Goal: Task Accomplishment & Management: Manage account settings

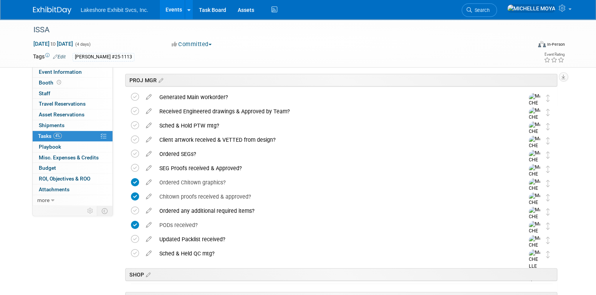
click at [340, 67] on div "PROJ MGR" at bounding box center [340, 78] width 435 height 23
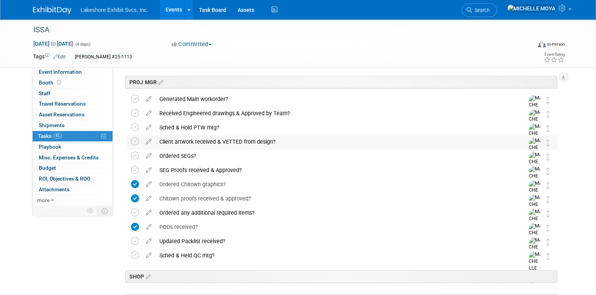
scroll to position [192, 0]
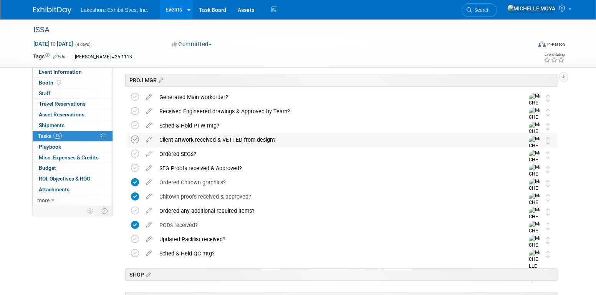
click at [136, 140] on icon at bounding box center [135, 140] width 8 height 8
click at [166, 153] on div "Ordered SEGs?" at bounding box center [335, 154] width 358 height 13
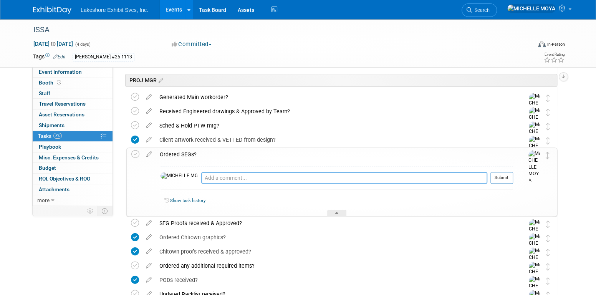
click at [201, 179] on textarea at bounding box center [344, 178] width 286 height 12
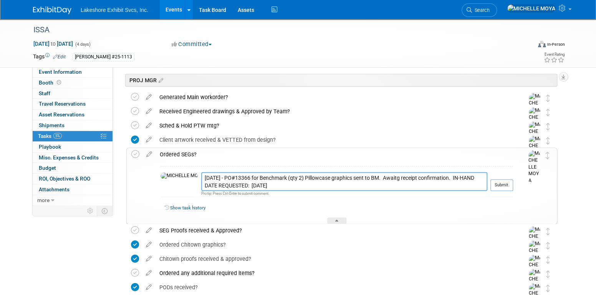
drag, startPoint x: 437, startPoint y: 187, endPoint x: 430, endPoint y: 179, distance: 10.6
click at [430, 179] on textarea "8.15.25 - PO#13366 for Benchmark (qty 2) Pillowcase graphics sent to BM. Awaitg…" at bounding box center [344, 181] width 286 height 19
drag, startPoint x: 430, startPoint y: 179, endPoint x: 425, endPoint y: 185, distance: 8.2
click at [425, 185] on textarea "8.15.25 - PO#13366 for Benchmark (qty 2) Pillowcase graphics sent to BM. Awaitg…" at bounding box center [344, 181] width 286 height 19
type textarea "8.15.25 - PO#13366 for Benchmark (qty 2) Pillowcase graphics sent to BM. Awaitg…"
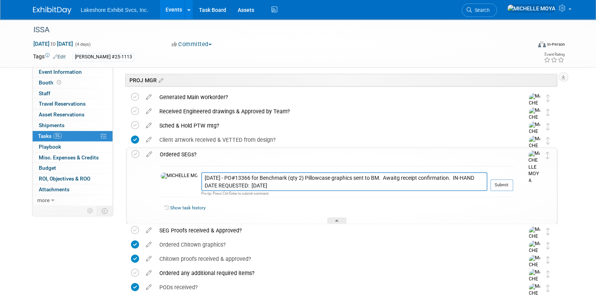
click at [499, 187] on button "Submit" at bounding box center [502, 185] width 23 height 12
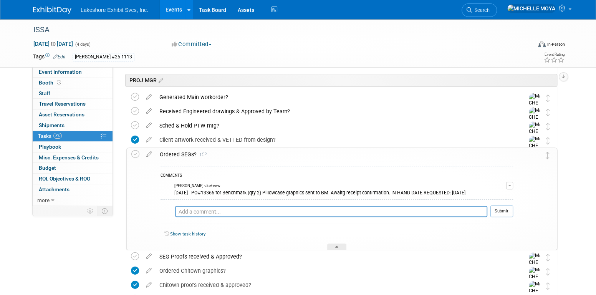
click at [183, 156] on div "Ordered SEGs? 1" at bounding box center [334, 154] width 357 height 13
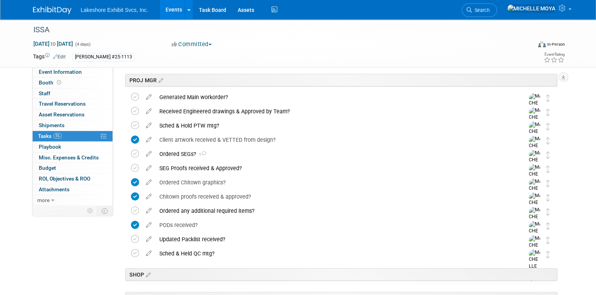
click at [145, 154] on icon at bounding box center [148, 153] width 13 height 10
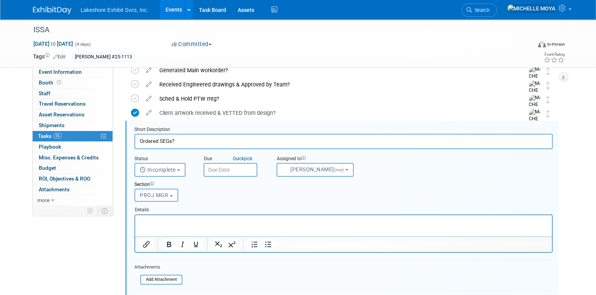
scroll to position [227, 0]
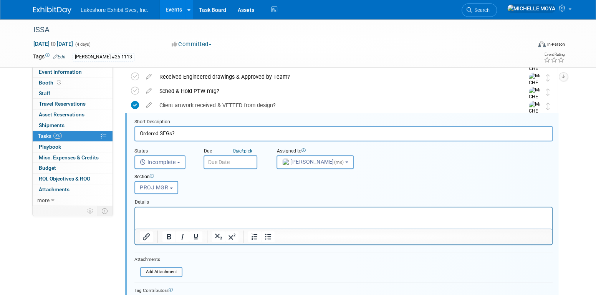
click at [242, 212] on p "Rich Text Area. Press ALT-0 for help." at bounding box center [344, 213] width 408 height 7
click at [268, 233] on icon "Bullet list" at bounding box center [268, 236] width 9 height 9
click at [267, 236] on icon "Bullet list" at bounding box center [268, 236] width 9 height 9
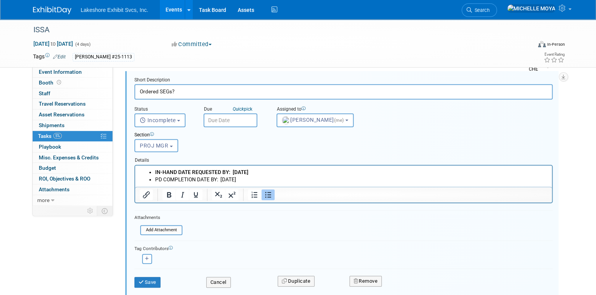
scroll to position [304, 0]
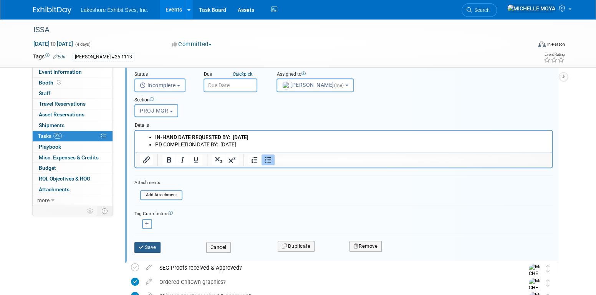
drag, startPoint x: 153, startPoint y: 244, endPoint x: 156, endPoint y: 239, distance: 5.9
click at [152, 242] on button "Save" at bounding box center [147, 247] width 26 height 11
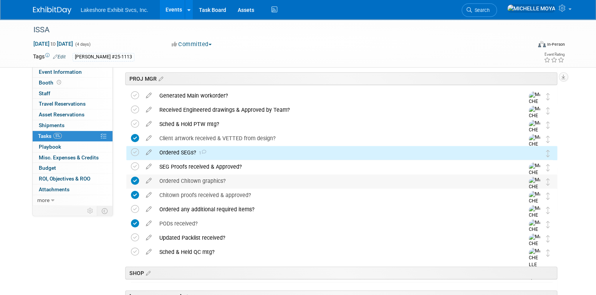
scroll to position [188, 0]
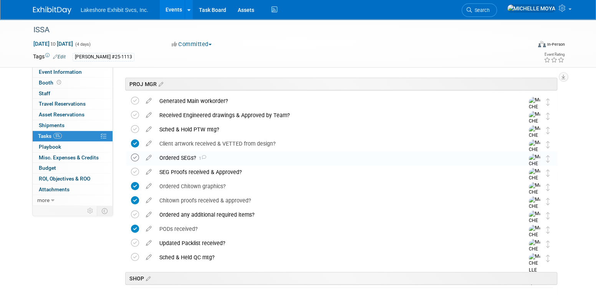
click at [137, 158] on icon at bounding box center [135, 158] width 8 height 8
click at [183, 171] on div "SEG Proofs received & Approved?" at bounding box center [335, 172] width 358 height 13
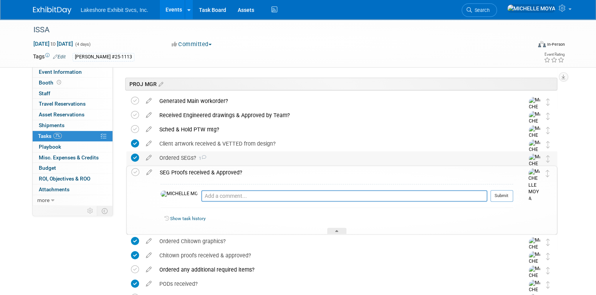
click at [182, 158] on div "Ordered SEGs? 1" at bounding box center [335, 157] width 358 height 13
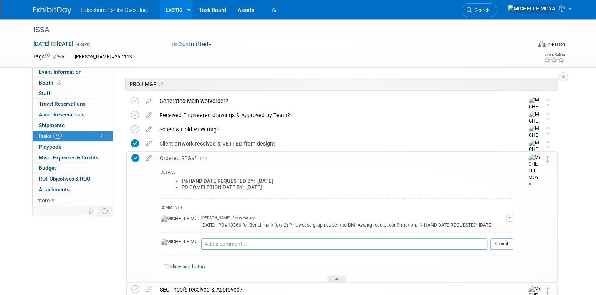
click at [187, 153] on div "Ordered SEGs? 1" at bounding box center [334, 158] width 357 height 13
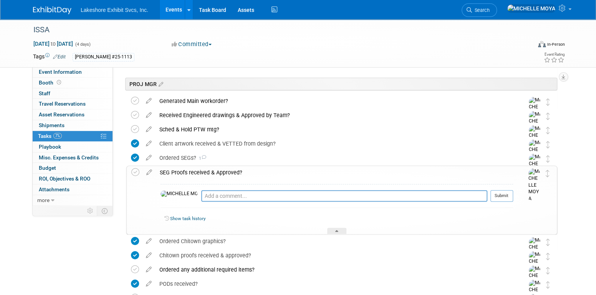
click at [173, 12] on link "Events" at bounding box center [174, 9] width 28 height 19
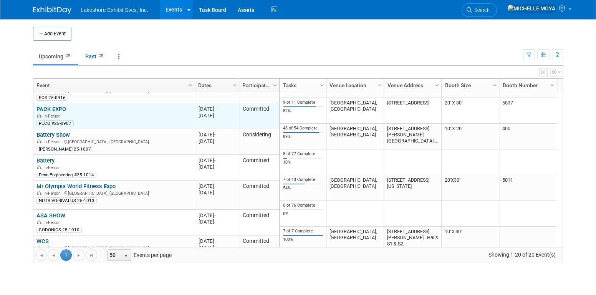
scroll to position [46, 0]
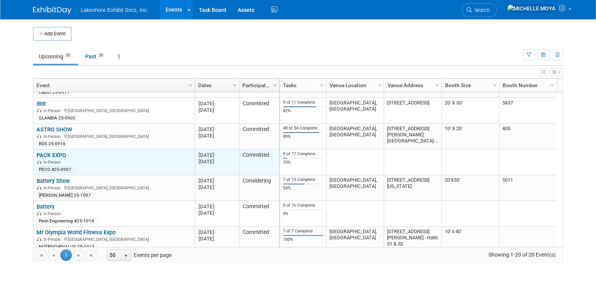
click at [55, 153] on link "PACK EXPO" at bounding box center [52, 155] width 30 height 7
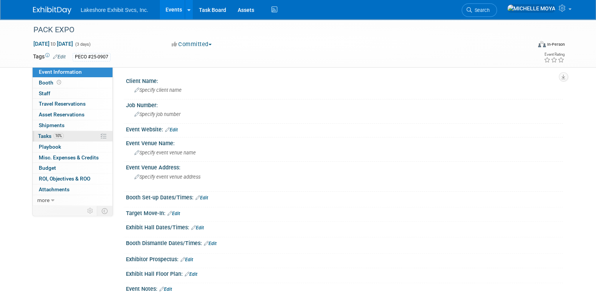
click at [63, 131] on link "10% Tasks 10%" at bounding box center [73, 136] width 80 height 10
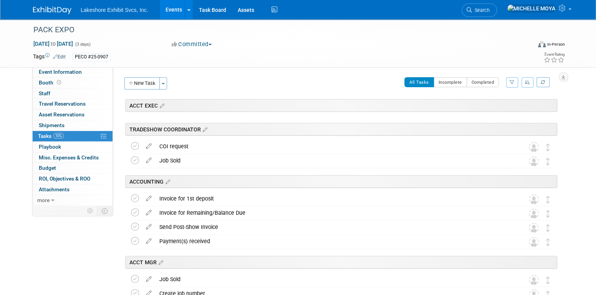
click at [508, 83] on button "button" at bounding box center [512, 82] width 12 height 10
click at [495, 107] on select "-- Select Assignee -- All unassigned tasks Assigned to me Amanda Koss Dave Desa…" at bounding box center [480, 106] width 63 height 11
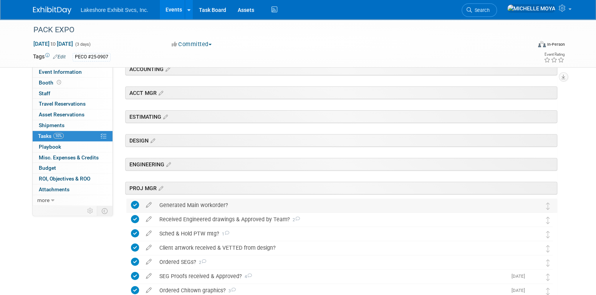
scroll to position [269, 0]
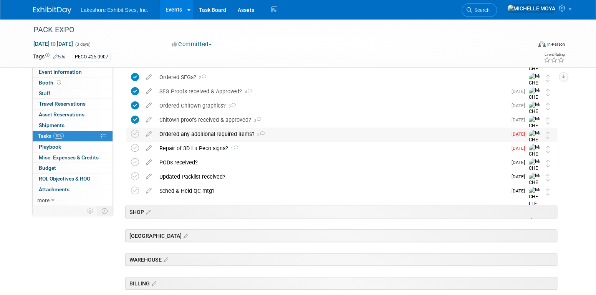
click at [235, 136] on div "Ordered any additional required items? 3" at bounding box center [332, 134] width 352 height 13
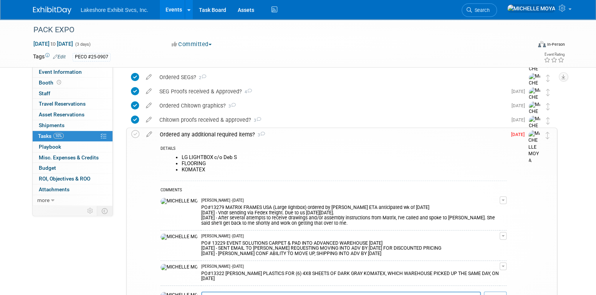
click at [271, 217] on div "PO#13279 MATRIX FRAMES USA (Large lightbox) ordered by Deb S. ETA anticipated w…" at bounding box center [350, 214] width 299 height 23
click at [507, 198] on button "button" at bounding box center [503, 200] width 7 height 8
click at [491, 210] on link "Edit Comment" at bounding box center [476, 211] width 61 height 11
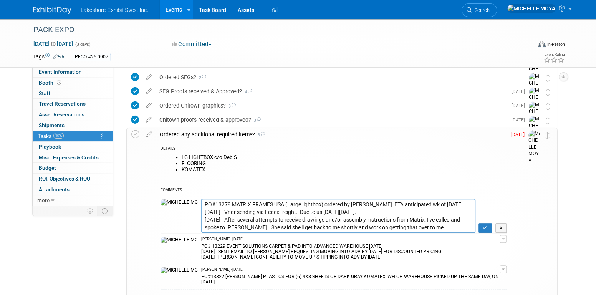
click at [387, 225] on textarea "PO#13279 MATRIX FRAMES USA (Large lightbox) ordered by Deb S. ETA anticipated w…" at bounding box center [338, 216] width 274 height 34
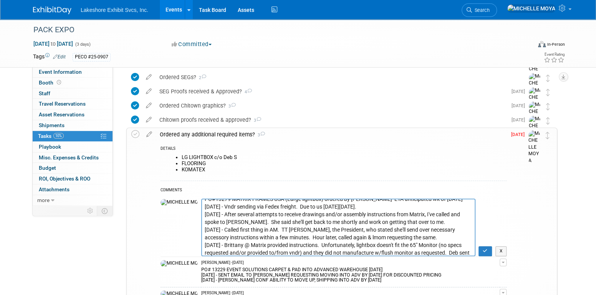
scroll to position [13, 0]
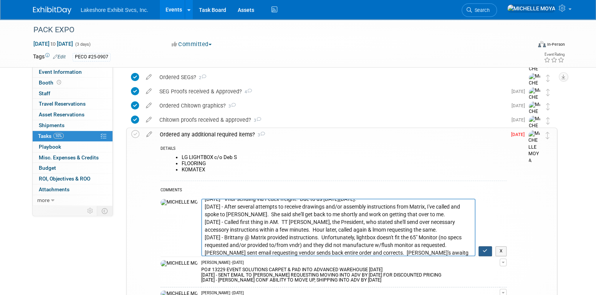
type textarea "PO#13279 MATRIX FRAMES USA (Large lightbox) ordered by Deb S. ETA anticipated w…"
click at [483, 249] on button "button" at bounding box center [485, 251] width 13 height 10
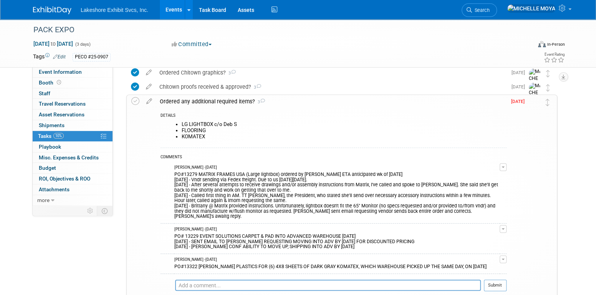
scroll to position [384, 0]
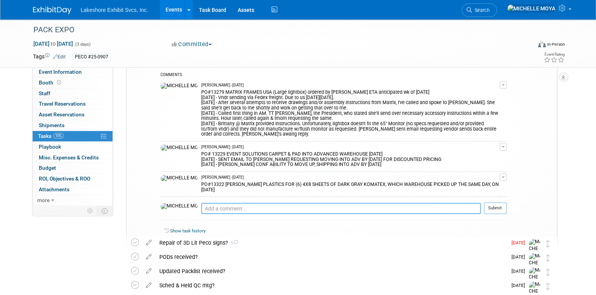
click at [211, 203] on textarea at bounding box center [341, 208] width 280 height 11
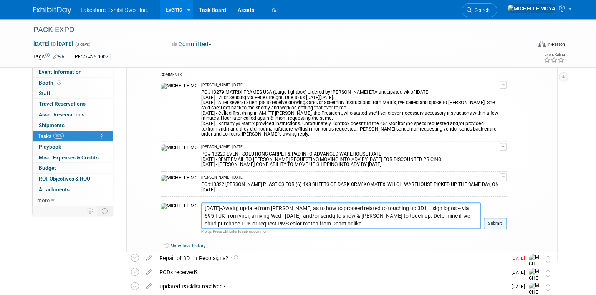
type textarea "8.15.25-Awaitg update from Jenny as to how to proceed related to touching up 3D…"
click at [496, 218] on button "Submit" at bounding box center [495, 224] width 23 height 12
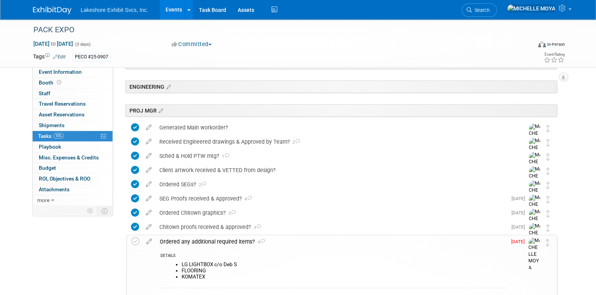
scroll to position [154, 0]
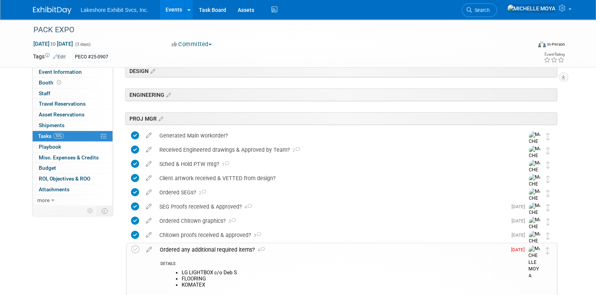
click at [199, 249] on div "Ordered any additional required items? 4" at bounding box center [331, 249] width 351 height 13
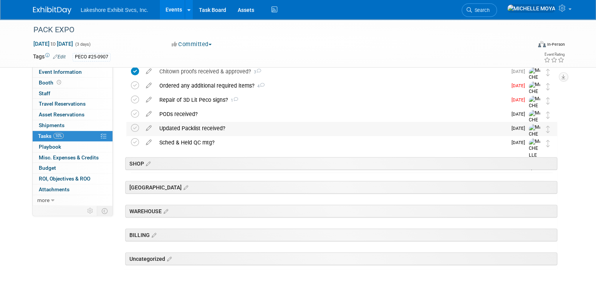
scroll to position [261, 0]
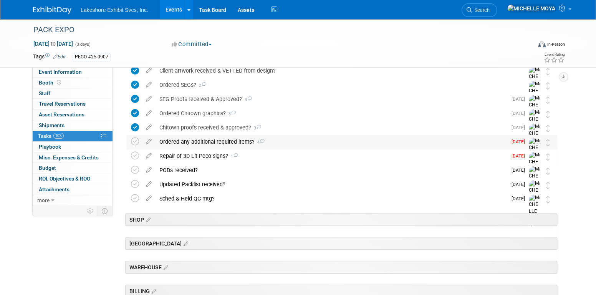
click at [215, 142] on div "Ordered any additional required items? 4" at bounding box center [332, 141] width 352 height 13
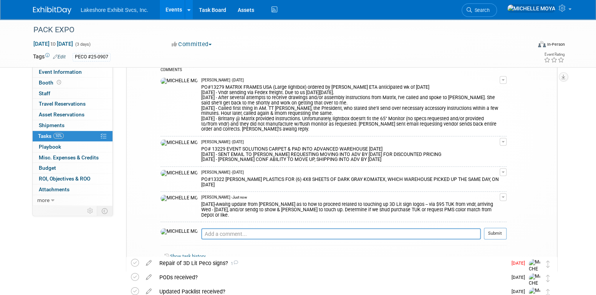
scroll to position [415, 0]
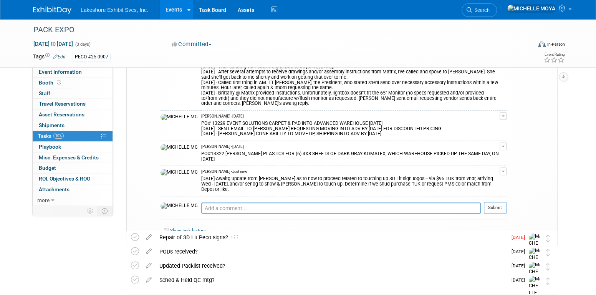
click at [505, 171] on span "button" at bounding box center [503, 172] width 3 height 2
click at [491, 177] on link "Edit Comment" at bounding box center [476, 182] width 61 height 11
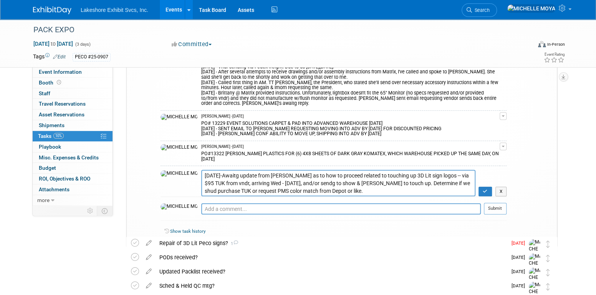
drag, startPoint x: 266, startPoint y: 183, endPoint x: 171, endPoint y: 162, distance: 96.3
click at [167, 170] on tr "8.15.25-Awaitg update from Jenny as to how to proceed related to touching up 3D…" at bounding box center [334, 183] width 346 height 27
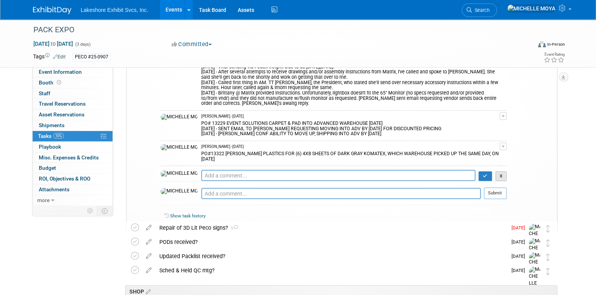
click at [501, 171] on button "X" at bounding box center [502, 176] width 12 height 10
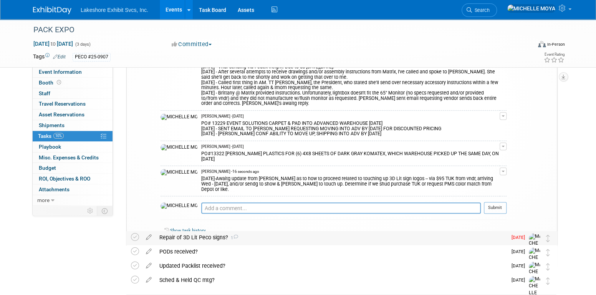
click at [215, 238] on div "Repair of 3D Lit Peco signs? 1" at bounding box center [332, 237] width 352 height 13
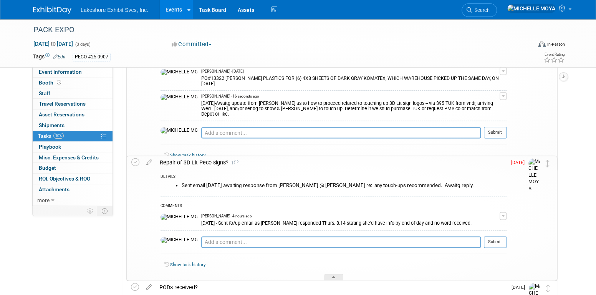
scroll to position [492, 0]
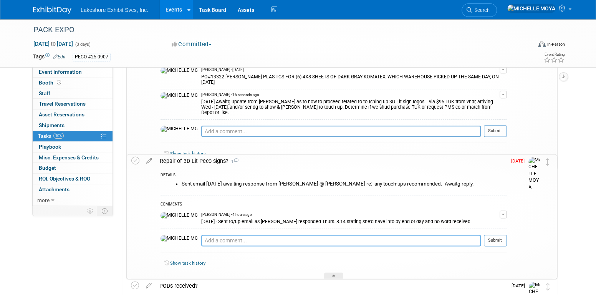
click at [231, 236] on textarea at bounding box center [341, 241] width 280 height 12
click at [503, 212] on button "button" at bounding box center [503, 215] width 7 height 8
click at [480, 224] on link "Edit Comment" at bounding box center [476, 225] width 61 height 11
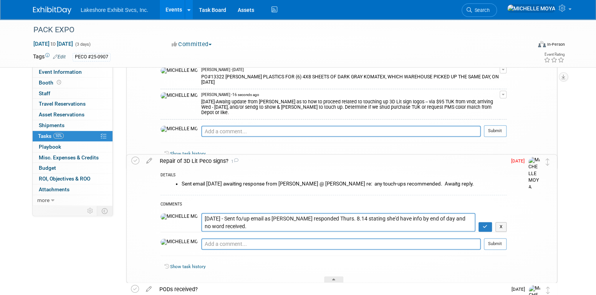
click at [201, 228] on textarea "8.15.25 - Sent fo/up email as Linda responded Thurs. 8.14 stating she'd have in…" at bounding box center [338, 222] width 274 height 19
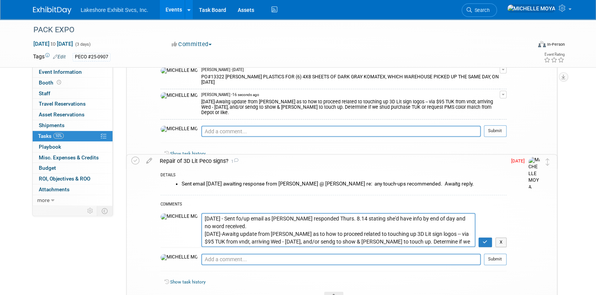
type textarea "8.15.25 - Sent fo/up email as Linda responded Thurs. 8.14 stating she'd have in…"
click at [274, 256] on textarea at bounding box center [341, 260] width 280 height 12
click at [486, 241] on icon "button" at bounding box center [485, 242] width 5 height 5
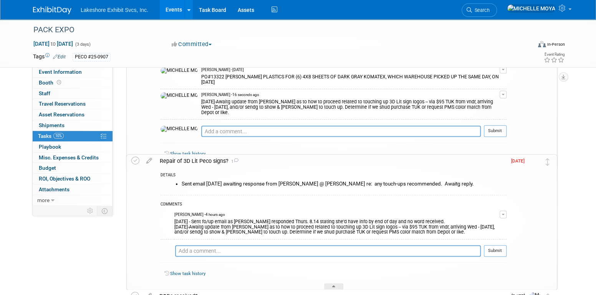
click at [362, 98] on div "8.15.25-Awaitg update from Jenny as to how to proceed related to touching up 3D…" at bounding box center [350, 107] width 299 height 18
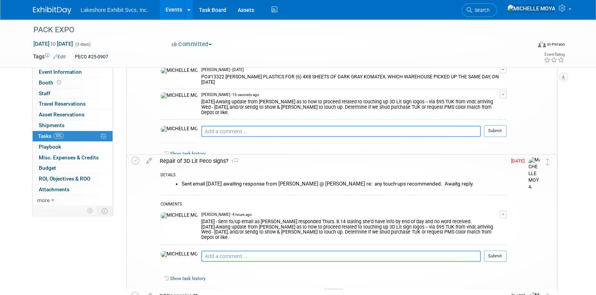
click at [505, 91] on button "button" at bounding box center [503, 95] width 7 height 8
click at [482, 111] on button "Remove" at bounding box center [466, 116] width 33 height 10
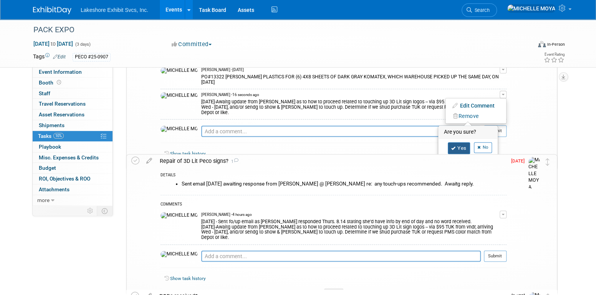
click at [460, 142] on link "Yes" at bounding box center [459, 148] width 22 height 12
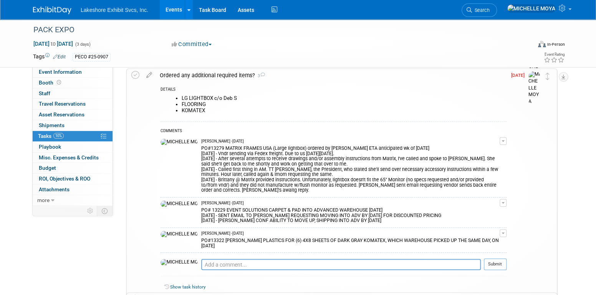
scroll to position [300, 0]
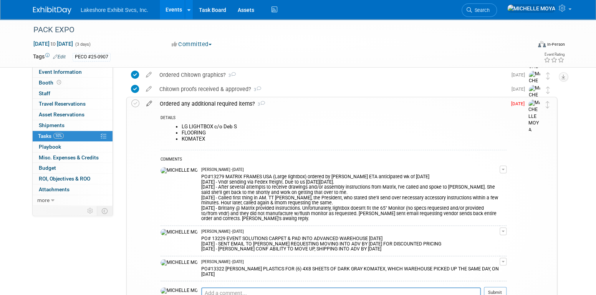
click at [150, 101] on icon at bounding box center [149, 102] width 13 height 10
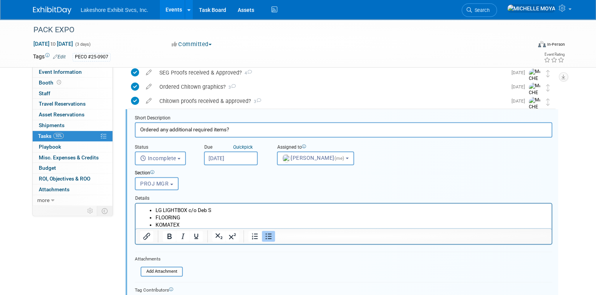
scroll to position [284, 0]
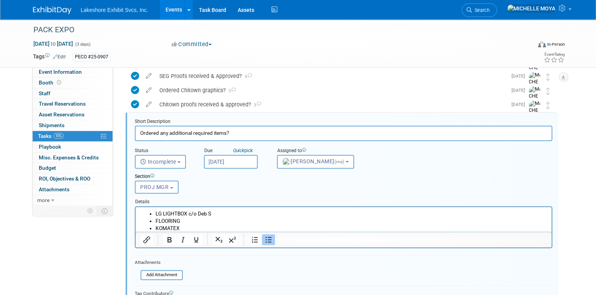
click at [214, 227] on li "KOMATEX" at bounding box center [352, 227] width 392 height 7
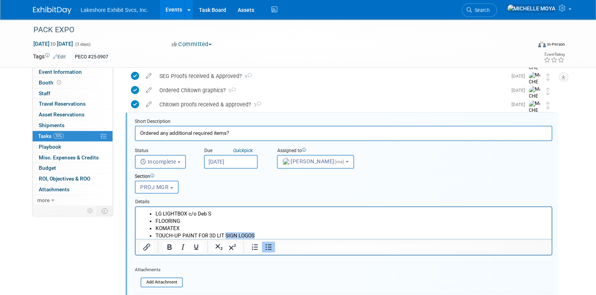
drag, startPoint x: 257, startPoint y: 232, endPoint x: 226, endPoint y: 236, distance: 30.9
click at [226, 236] on li "TOUCH-UP PAINT FOR 3D LIT SIGN LOGOS" at bounding box center [352, 235] width 392 height 7
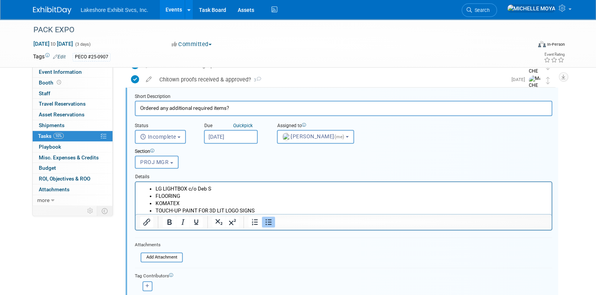
scroll to position [361, 0]
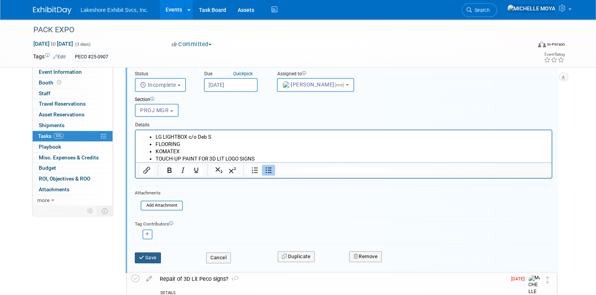
click at [153, 252] on button "Save" at bounding box center [148, 257] width 26 height 11
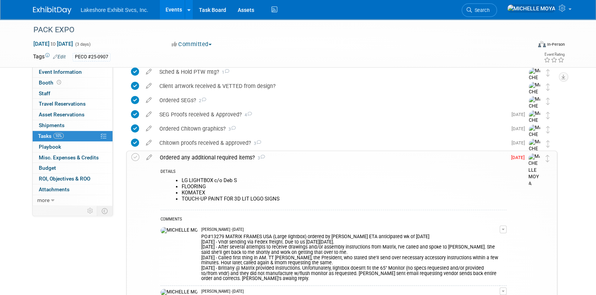
scroll to position [246, 0]
click at [80, 134] on link "10% Tasks 10%" at bounding box center [73, 136] width 80 height 10
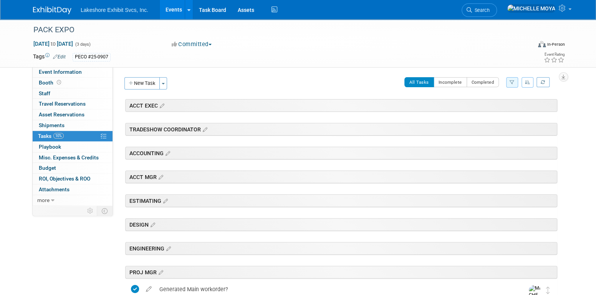
click at [166, 10] on link "Events" at bounding box center [174, 9] width 28 height 19
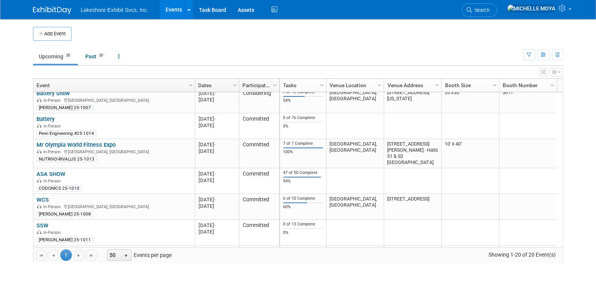
scroll to position [87, 0]
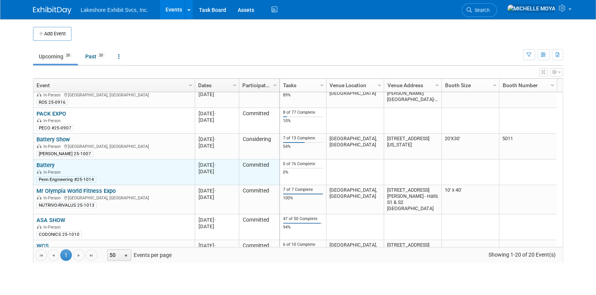
click at [50, 165] on link "Battery" at bounding box center [46, 165] width 18 height 7
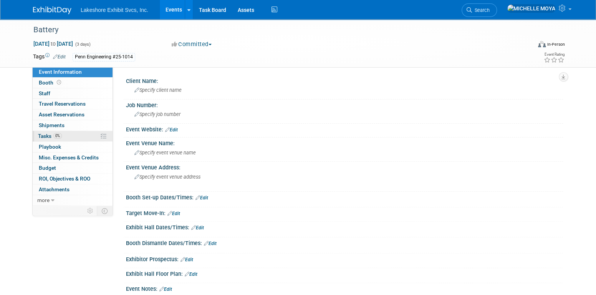
click at [66, 133] on link "0% Tasks 0%" at bounding box center [73, 136] width 80 height 10
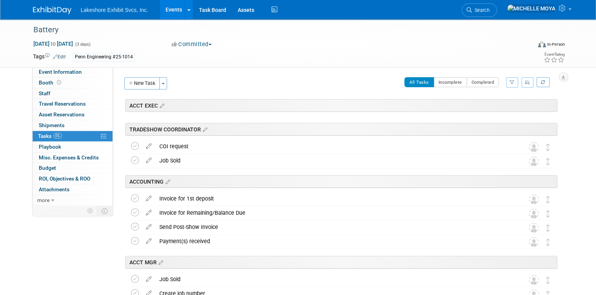
click at [511, 79] on button "button" at bounding box center [512, 82] width 12 height 10
click at [481, 105] on select "-- Select Assignee -- All unassigned tasks Assigned to me Amanda Koss Dave Desa…" at bounding box center [480, 106] width 63 height 11
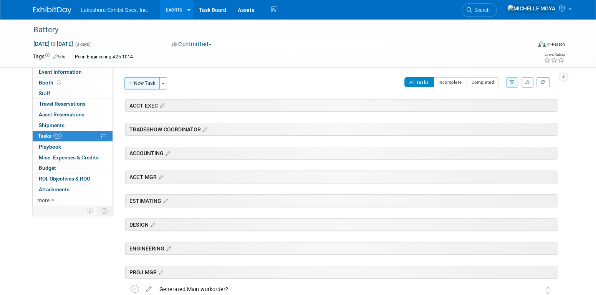
click at [151, 86] on button "New Task" at bounding box center [142, 83] width 35 height 12
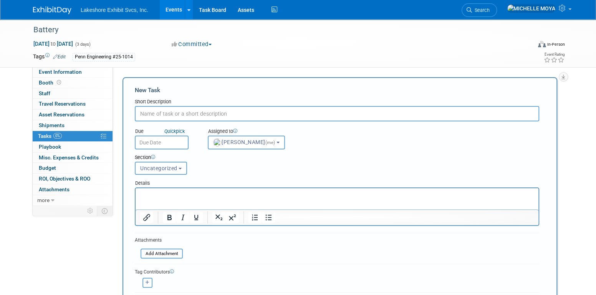
click at [197, 113] on input "text" at bounding box center [337, 113] width 405 height 15
type input "q"
type input "Quote received for Agam re: canopy & display unit?"
click at [176, 164] on button "Uncategorized" at bounding box center [161, 168] width 52 height 13
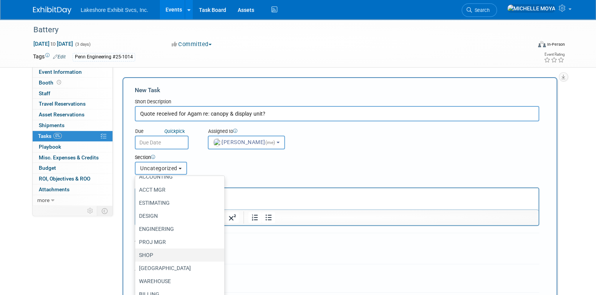
scroll to position [49, 0]
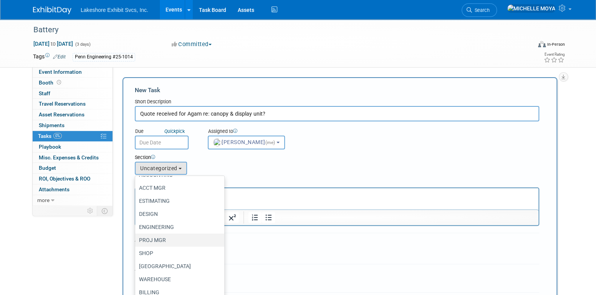
click at [164, 241] on label "PROJ MGR" at bounding box center [178, 240] width 78 height 10
click at [136, 241] on input "PROJ MGR" at bounding box center [133, 240] width 5 height 5
select select "11273769"
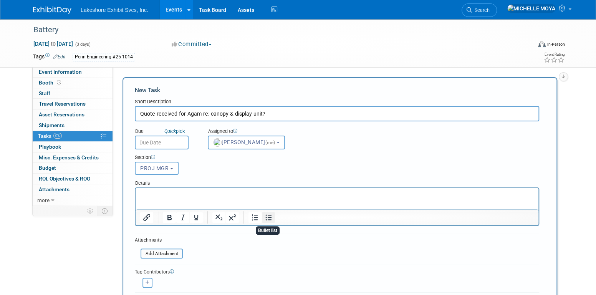
click at [267, 215] on icon "Bullet list" at bounding box center [269, 218] width 6 height 6
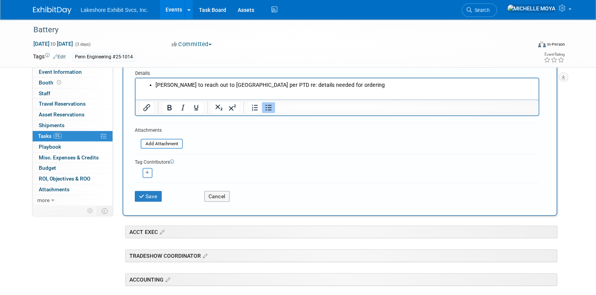
scroll to position [115, 0]
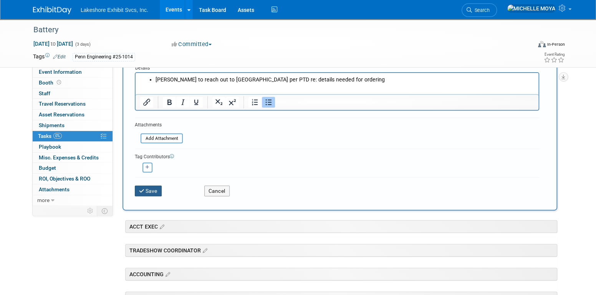
click at [154, 186] on button "Save" at bounding box center [148, 191] width 27 height 11
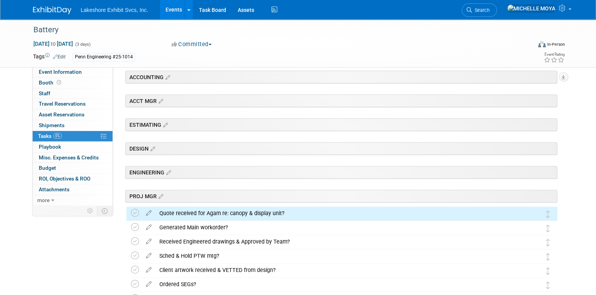
scroll to position [154, 0]
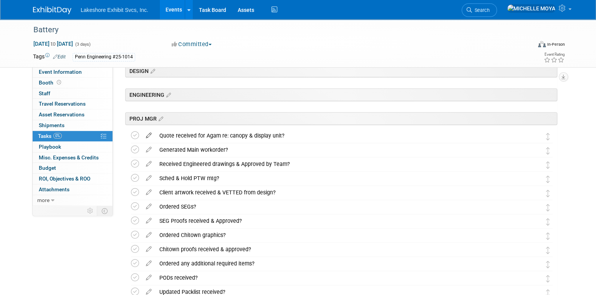
click at [148, 138] on icon at bounding box center [148, 134] width 13 height 10
select select "7"
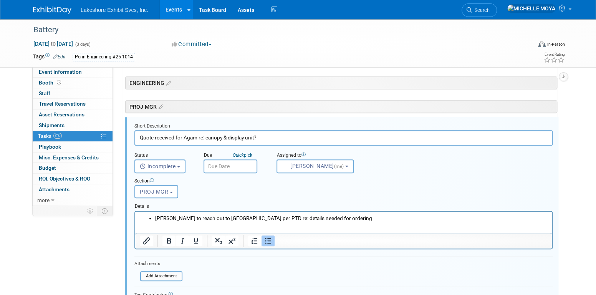
scroll to position [170, 0]
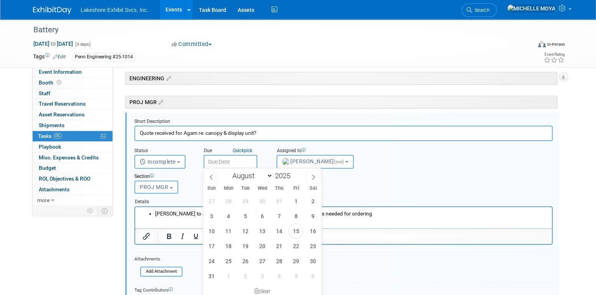
click at [217, 162] on input "text" at bounding box center [231, 162] width 54 height 14
click at [260, 242] on span "20" at bounding box center [262, 246] width 15 height 15
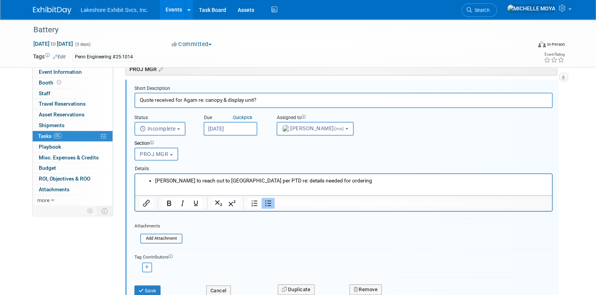
scroll to position [247, 0]
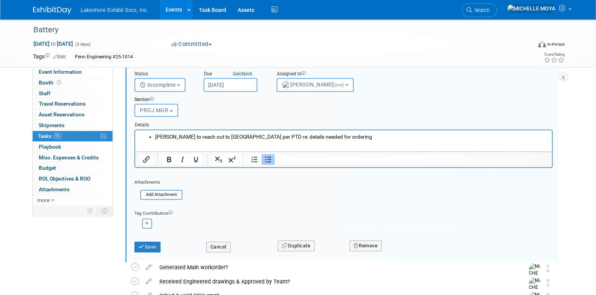
click at [241, 81] on input "Aug 20, 2025" at bounding box center [231, 85] width 54 height 14
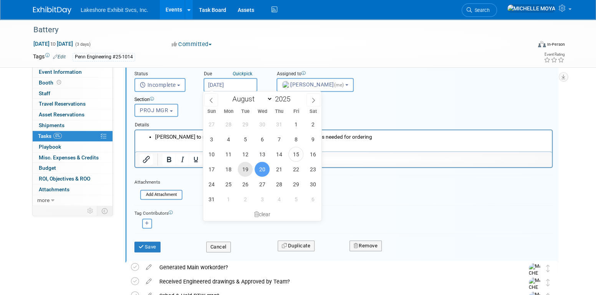
click at [245, 171] on span "19" at bounding box center [245, 169] width 15 height 15
type input "Aug 19, 2025"
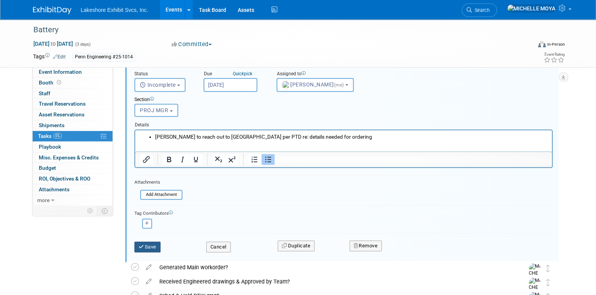
click at [147, 243] on button "Save" at bounding box center [147, 247] width 26 height 11
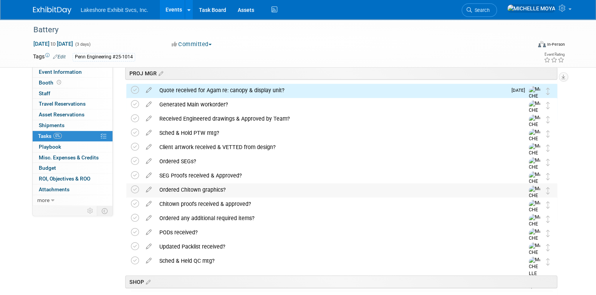
scroll to position [132, 0]
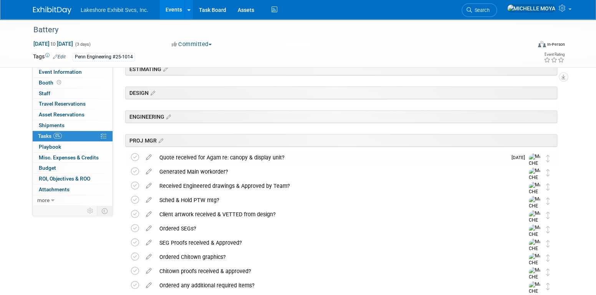
click at [252, 161] on div "Quote received for Agam re: canopy & display unit?" at bounding box center [332, 157] width 352 height 13
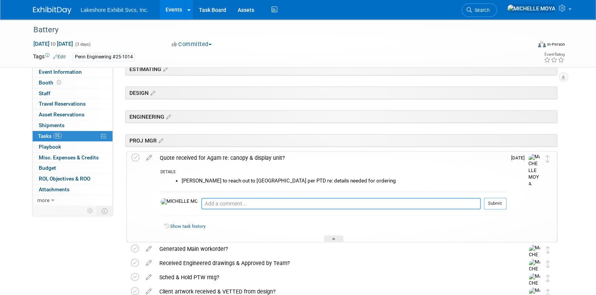
click at [220, 200] on textarea at bounding box center [341, 204] width 280 height 12
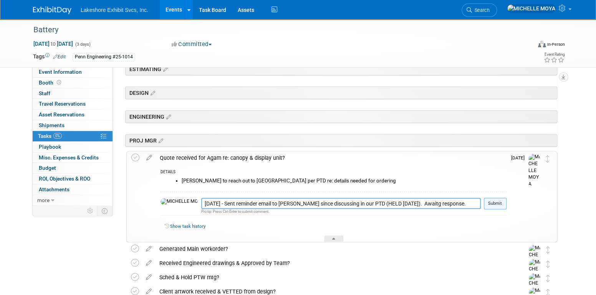
type textarea "8.15.25 - Sent reminder email to David since discussing in our PTD (HELD Wed. 8…"
click at [498, 201] on button "Submit" at bounding box center [495, 204] width 23 height 12
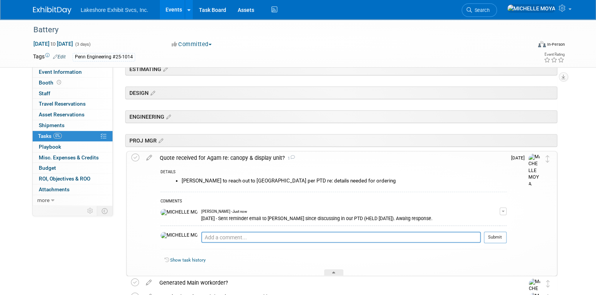
click at [198, 158] on div "Quote received for Agam re: canopy & display unit? 1" at bounding box center [331, 157] width 351 height 13
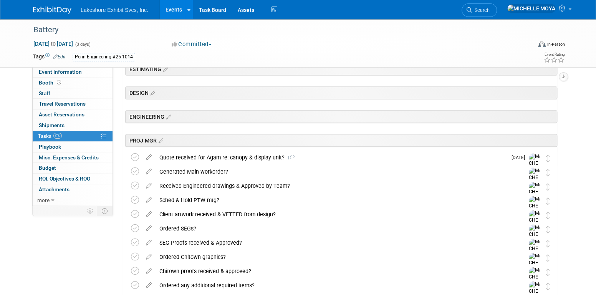
click at [175, 7] on link "Events" at bounding box center [174, 9] width 28 height 19
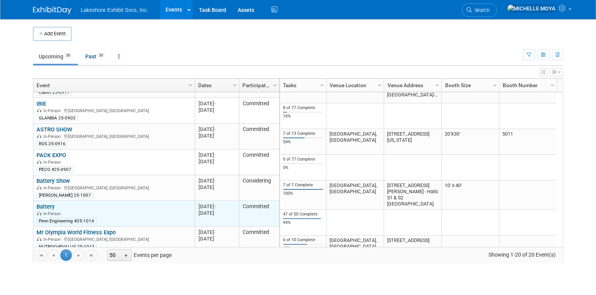
scroll to position [92, 0]
